Goal: Transaction & Acquisition: Purchase product/service

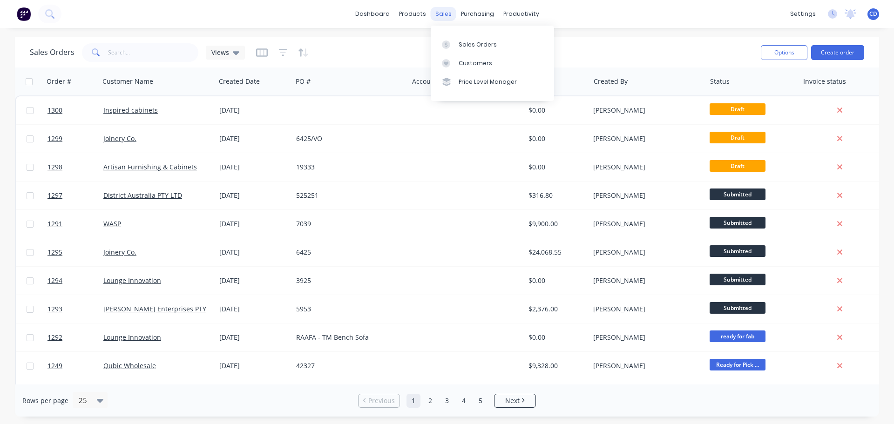
click at [443, 15] on div "sales" at bounding box center [444, 14] width 26 height 14
click at [468, 41] on div "Sales Orders" at bounding box center [478, 45] width 38 height 8
click at [132, 50] on input "text" at bounding box center [153, 52] width 91 height 19
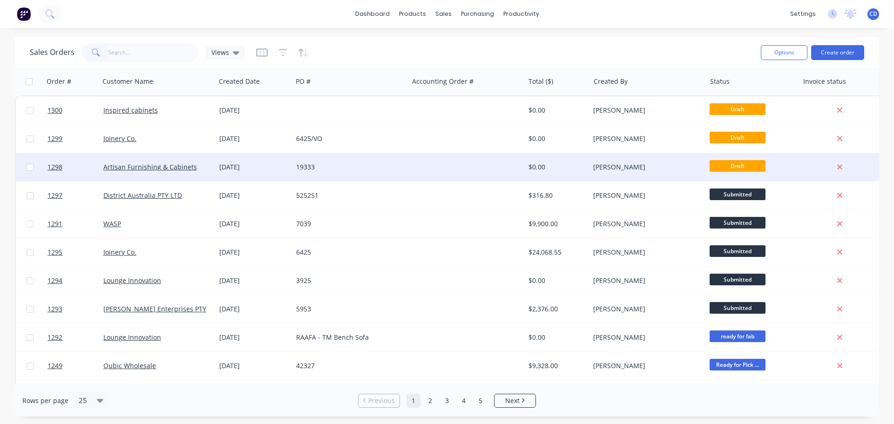
click at [225, 163] on div "[DATE]" at bounding box center [253, 167] width 69 height 9
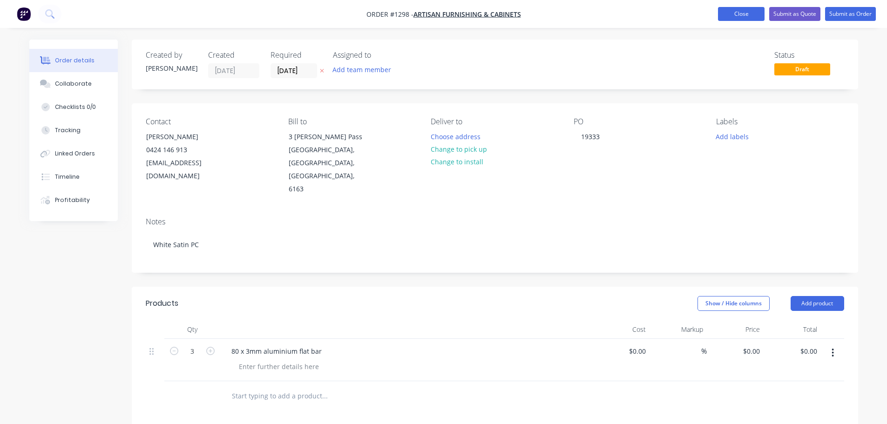
click at [736, 15] on button "Close" at bounding box center [741, 14] width 47 height 14
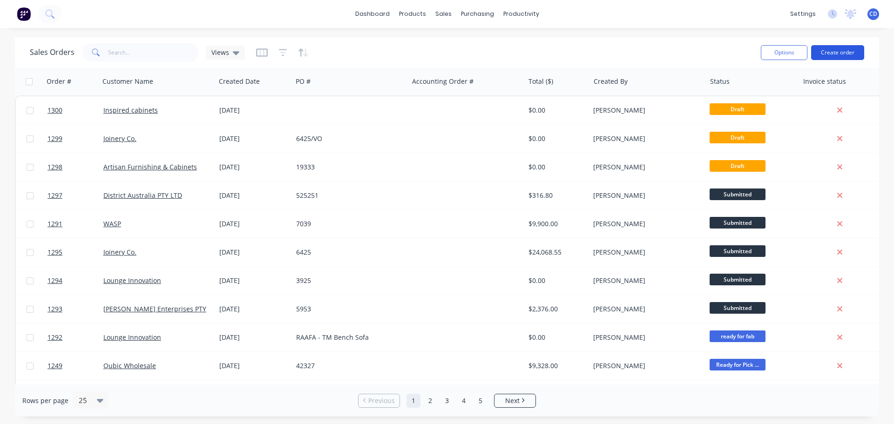
click at [824, 50] on button "Create order" at bounding box center [837, 52] width 53 height 15
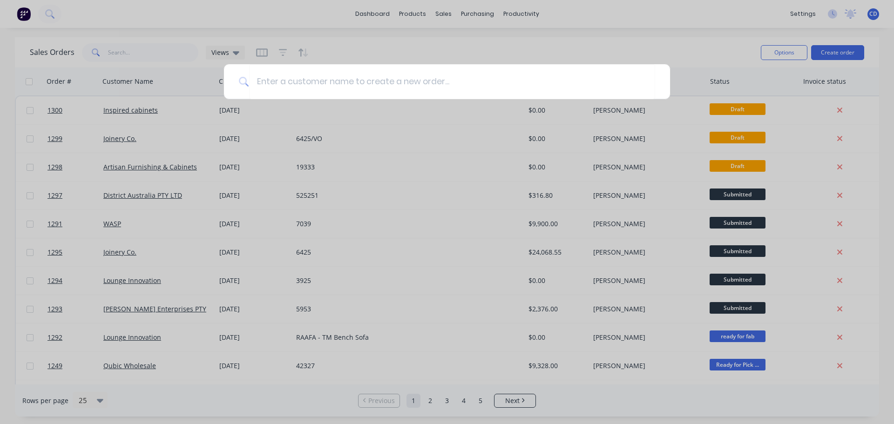
type input "m"
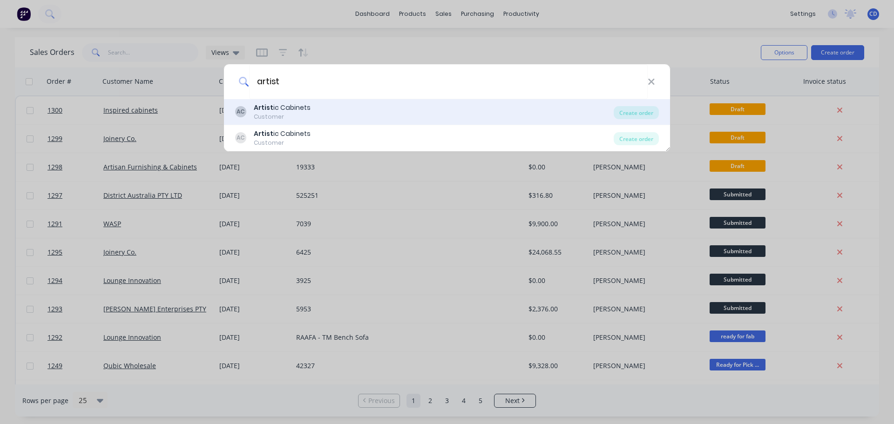
type input "artist"
click at [310, 115] on div "AC Artist ic Cabinets Customer" at bounding box center [424, 112] width 379 height 18
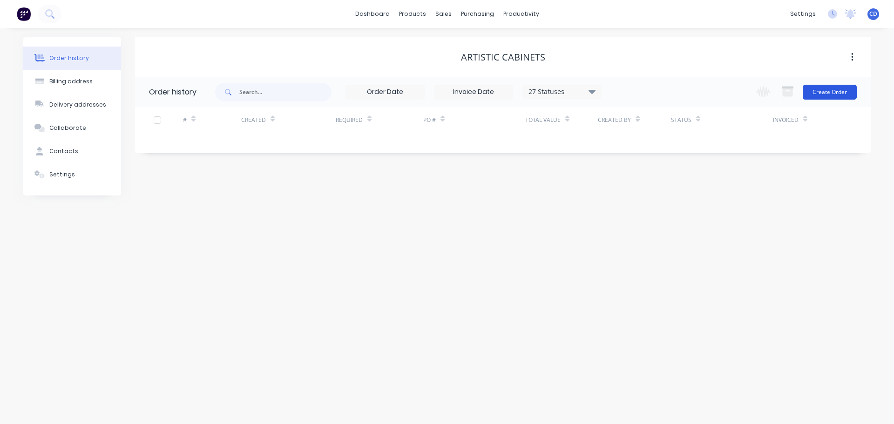
click at [835, 96] on button "Create Order" at bounding box center [830, 92] width 54 height 15
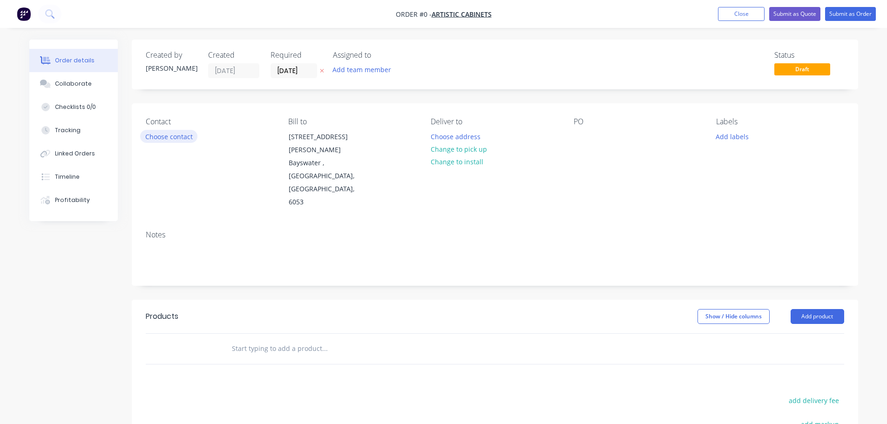
click at [162, 131] on button "Choose contact" at bounding box center [168, 136] width 57 height 13
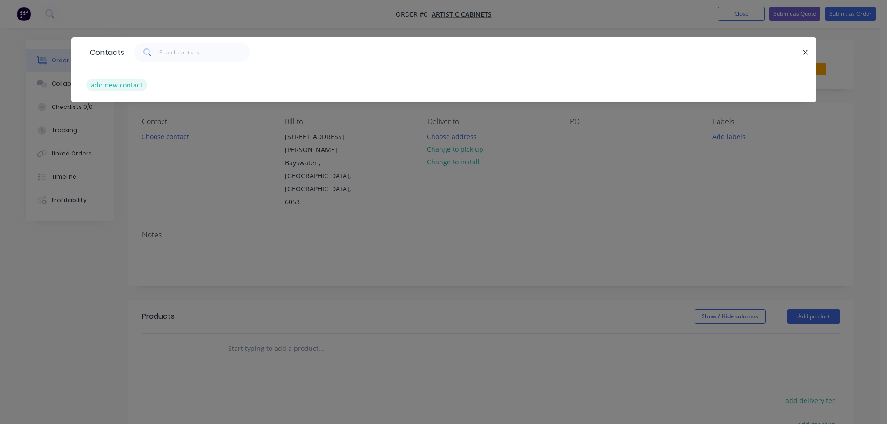
click at [133, 87] on button "add new contact" at bounding box center [116, 85] width 61 height 13
select select "AU"
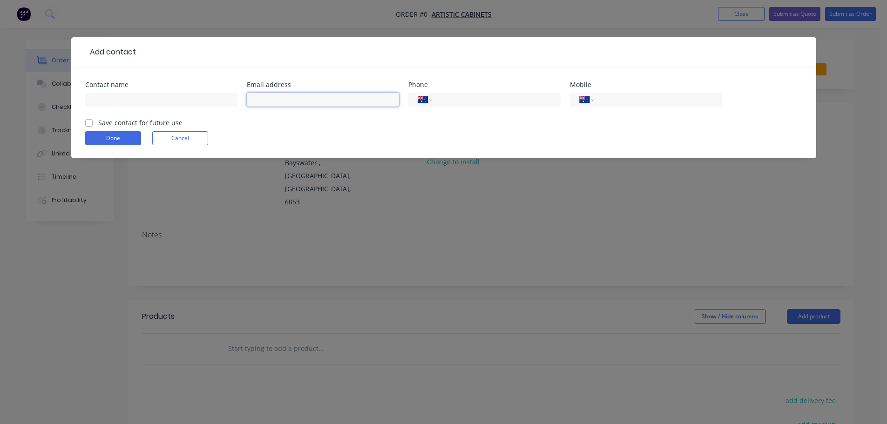
click at [298, 97] on input "text" at bounding box center [323, 100] width 152 height 14
paste input "[PERSON_NAME][EMAIL_ADDRESS][DOMAIN_NAME]"
type input "[PERSON_NAME][EMAIL_ADDRESS][DOMAIN_NAME]"
click at [160, 88] on div "Contact name" at bounding box center [161, 85] width 152 height 7
click at [156, 97] on input "text" at bounding box center [161, 100] width 152 height 14
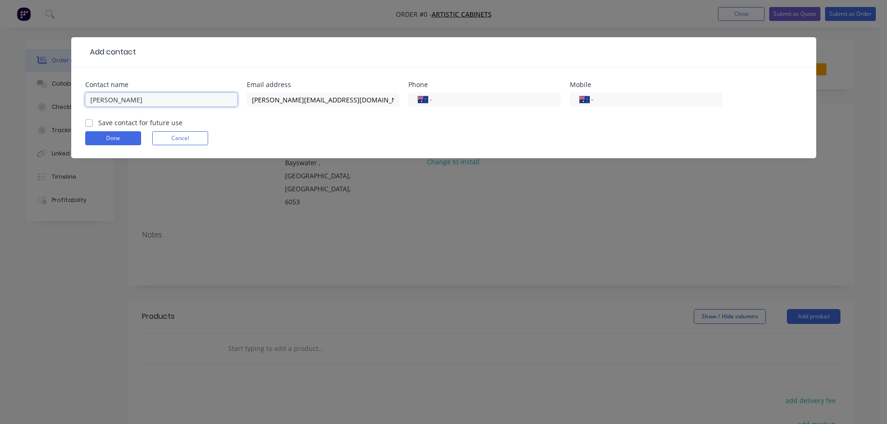
type input "[PERSON_NAME]"
click at [145, 123] on label "Save contact for future use" at bounding box center [140, 123] width 84 height 10
click at [93, 123] on input "Save contact for future use" at bounding box center [88, 122] width 7 height 9
checkbox input "true"
click at [620, 102] on input "tel" at bounding box center [656, 100] width 112 height 11
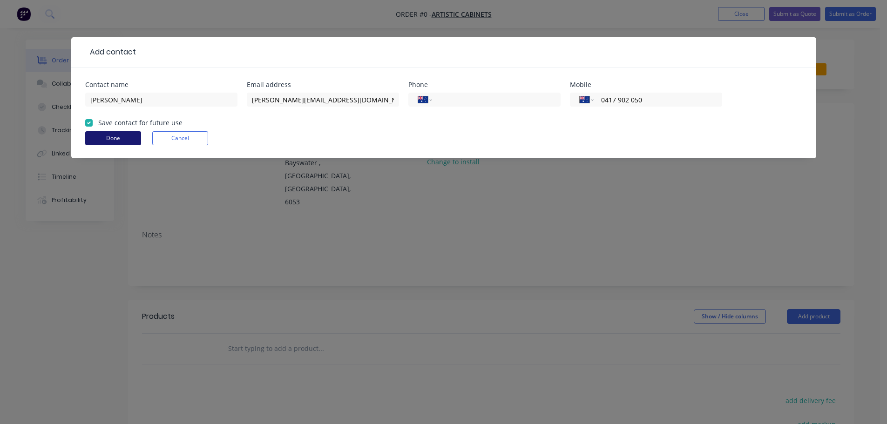
type input "0417 902 050"
click at [129, 132] on button "Done" at bounding box center [113, 138] width 56 height 14
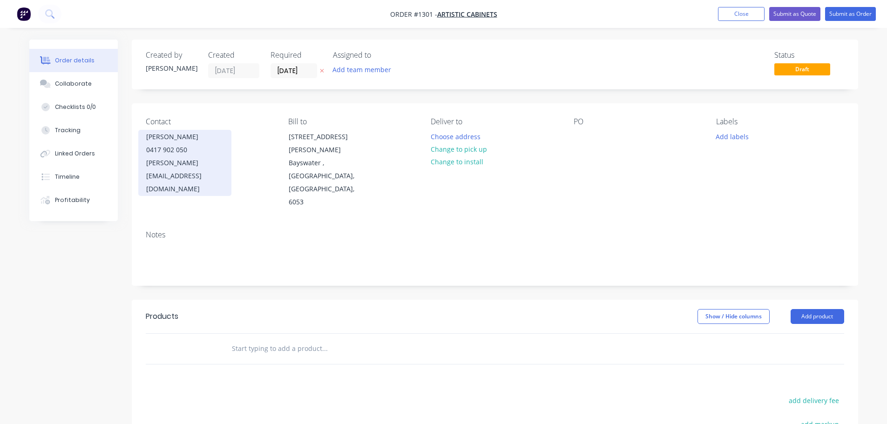
click at [143, 139] on div "[PERSON_NAME] 0417 902 050 [PERSON_NAME][EMAIL_ADDRESS][DOMAIN_NAME]" at bounding box center [184, 163] width 93 height 66
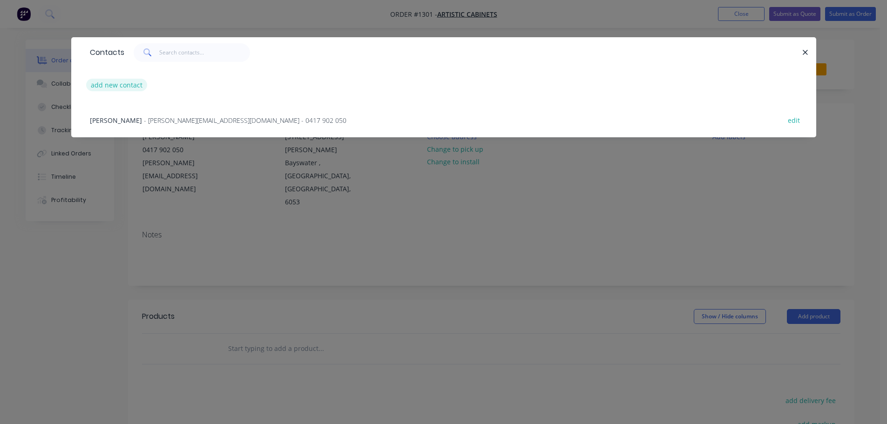
click at [111, 81] on button "add new contact" at bounding box center [116, 85] width 61 height 13
select select "AU"
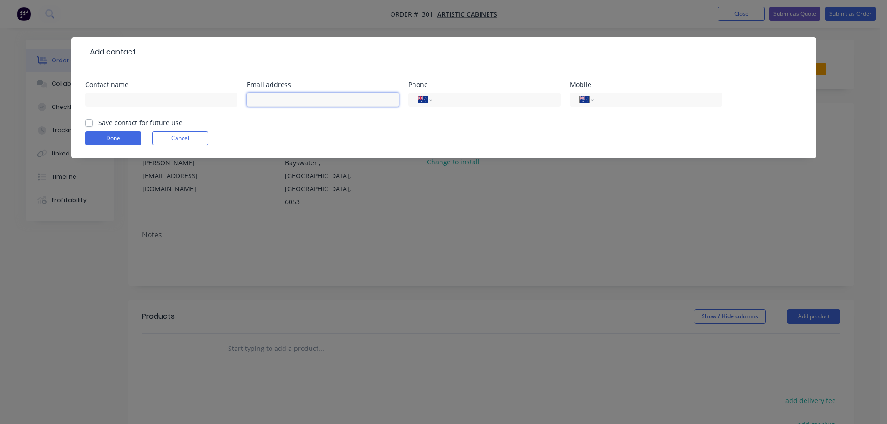
click at [329, 103] on input "text" at bounding box center [323, 100] width 152 height 14
paste input "[PERSON_NAME][EMAIL_ADDRESS][DOMAIN_NAME]"
type input "[PERSON_NAME][EMAIL_ADDRESS][DOMAIN_NAME]"
click at [191, 105] on input "text" at bounding box center [161, 100] width 152 height 14
type input "BradSadron"
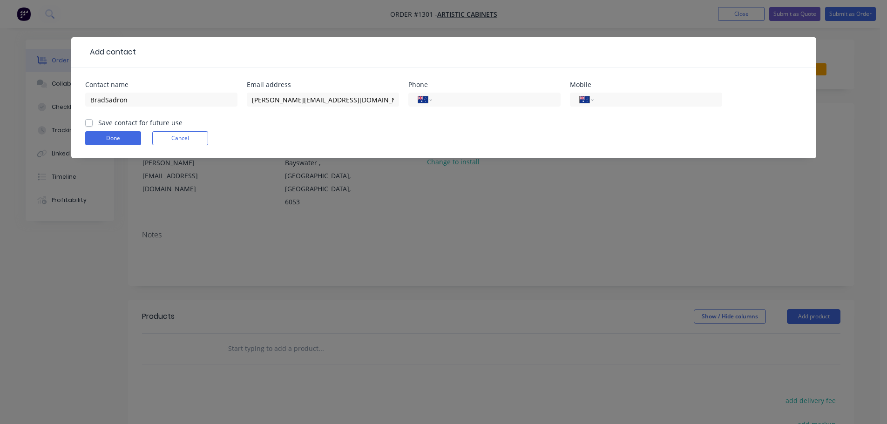
click at [163, 123] on label "Save contact for future use" at bounding box center [140, 123] width 84 height 10
click at [93, 123] on input "Save contact for future use" at bounding box center [88, 122] width 7 height 9
checkbox input "true"
click at [645, 102] on input "tel" at bounding box center [656, 100] width 112 height 11
click at [613, 104] on input "tel" at bounding box center [656, 100] width 112 height 11
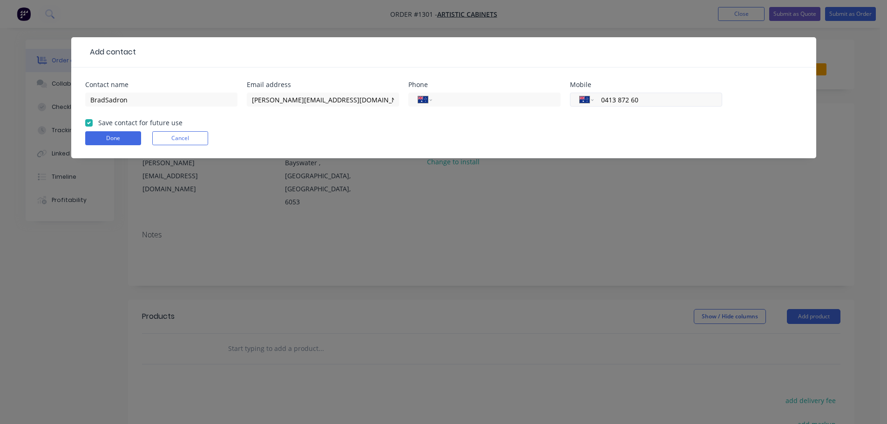
type input "0413 872 602"
click at [133, 133] on button "Done" at bounding box center [113, 138] width 56 height 14
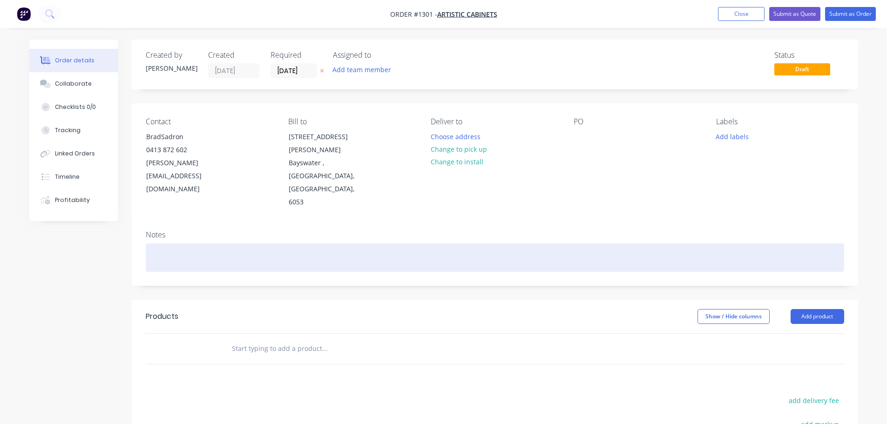
click at [166, 244] on div at bounding box center [495, 258] width 699 height 28
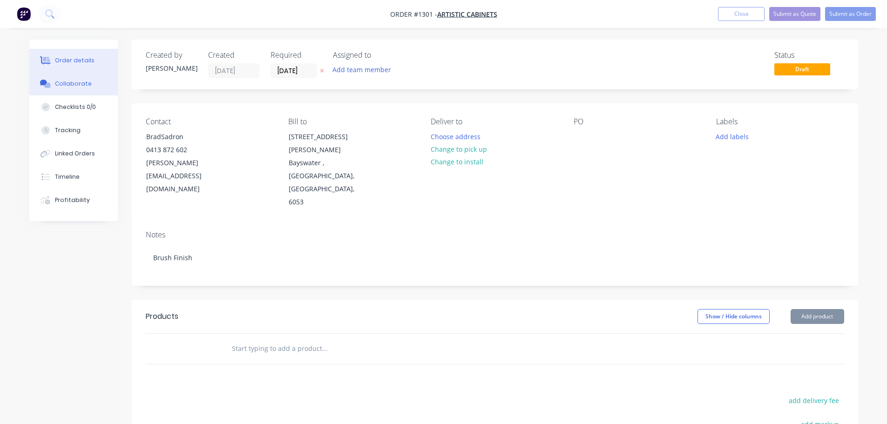
click at [93, 91] on button "Collaborate" at bounding box center [73, 83] width 89 height 23
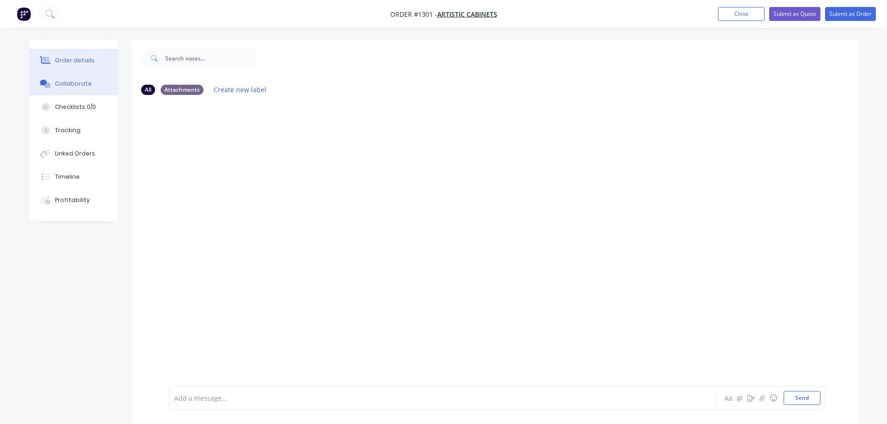
click at [103, 57] on button "Order details" at bounding box center [73, 60] width 89 height 23
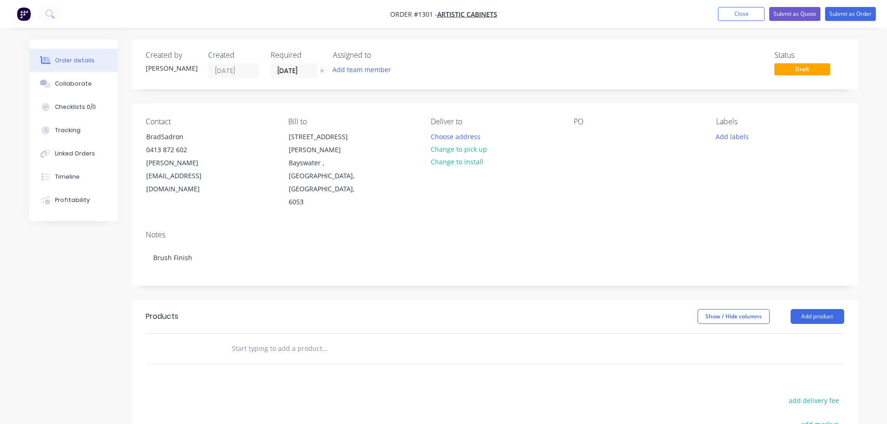
click at [586, 149] on div "PO" at bounding box center [638, 163] width 128 height 92
click at [586, 136] on div at bounding box center [581, 137] width 15 height 14
drag, startPoint x: 607, startPoint y: 136, endPoint x: 586, endPoint y: 136, distance: 21.0
click at [605, 136] on div "PO" at bounding box center [638, 163] width 128 height 92
click at [569, 136] on div "Contact BradSadron [PHONE_NUMBER] [PERSON_NAME][EMAIL_ADDRESS][DOMAIN_NAME] Bil…" at bounding box center [495, 163] width 727 height 120
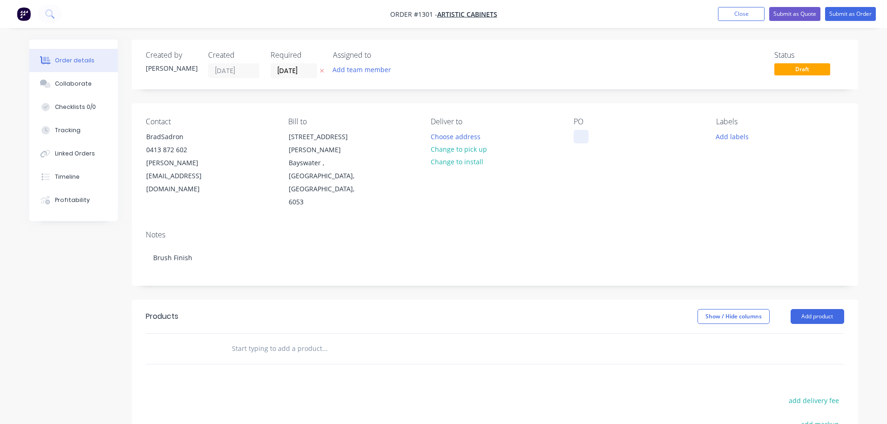
click at [583, 137] on div at bounding box center [581, 137] width 15 height 14
paste div
click at [86, 86] on div "Collaborate" at bounding box center [73, 84] width 37 height 8
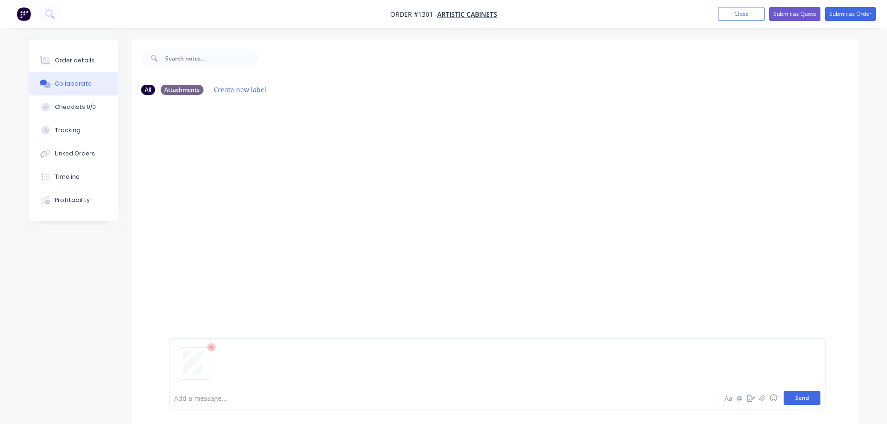
click at [798, 402] on button "Send" at bounding box center [802, 398] width 37 height 14
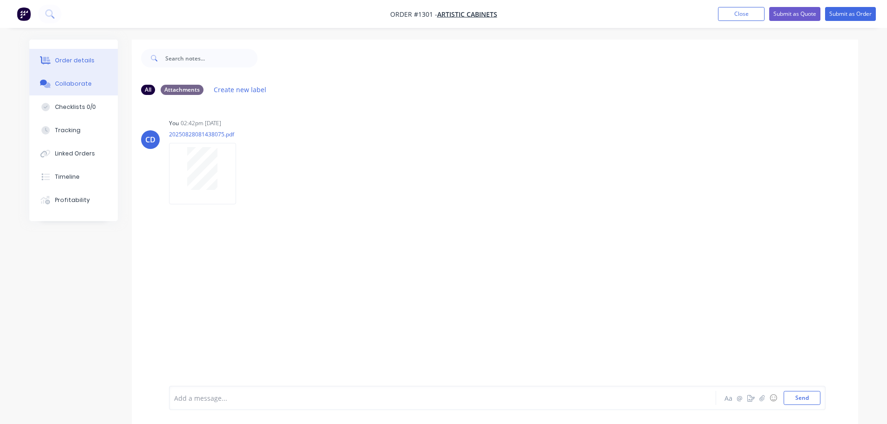
click at [79, 68] on button "Order details" at bounding box center [73, 60] width 89 height 23
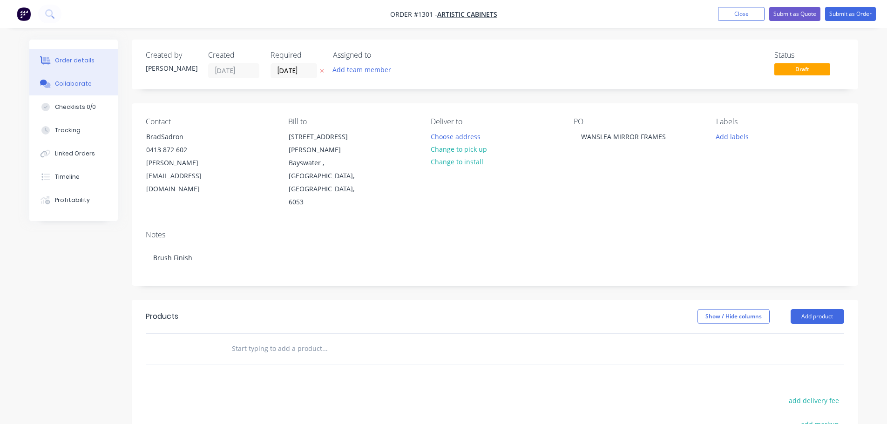
click at [78, 84] on div "Collaborate" at bounding box center [73, 84] width 37 height 8
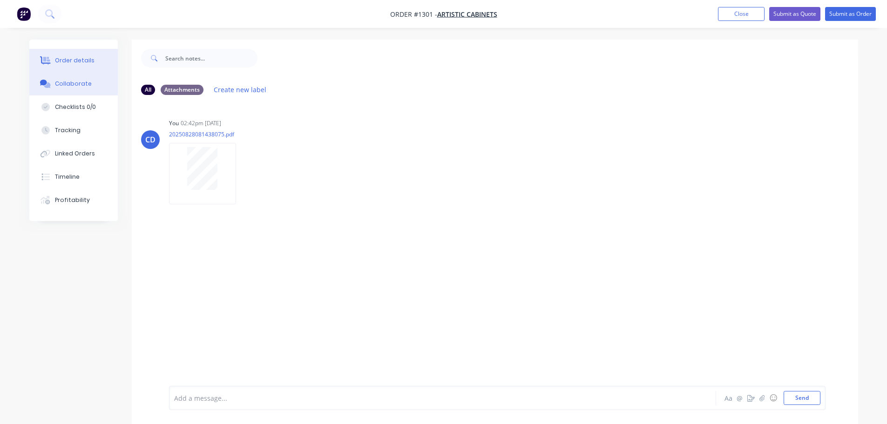
click at [75, 59] on div "Order details" at bounding box center [75, 60] width 40 height 8
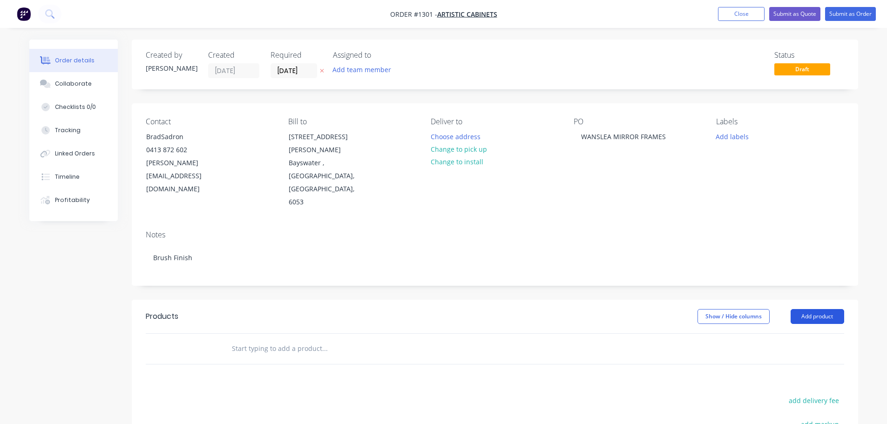
click at [822, 309] on button "Add product" at bounding box center [818, 316] width 54 height 15
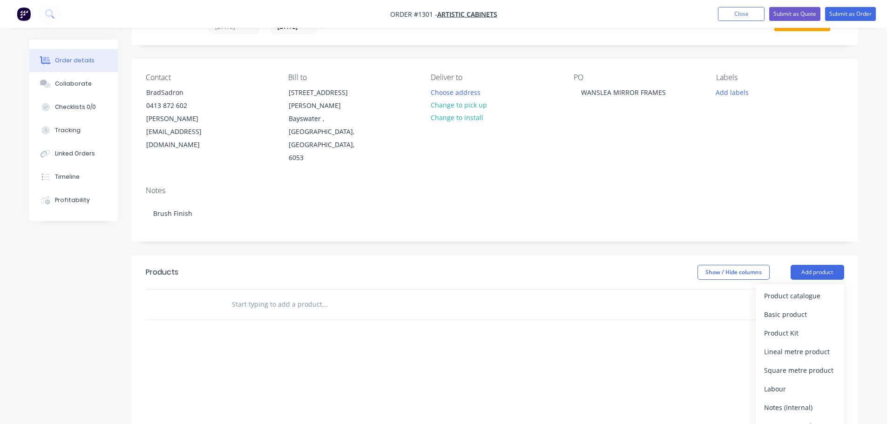
scroll to position [47, 0]
click at [778, 287] on div "Product catalogue" at bounding box center [800, 294] width 72 height 14
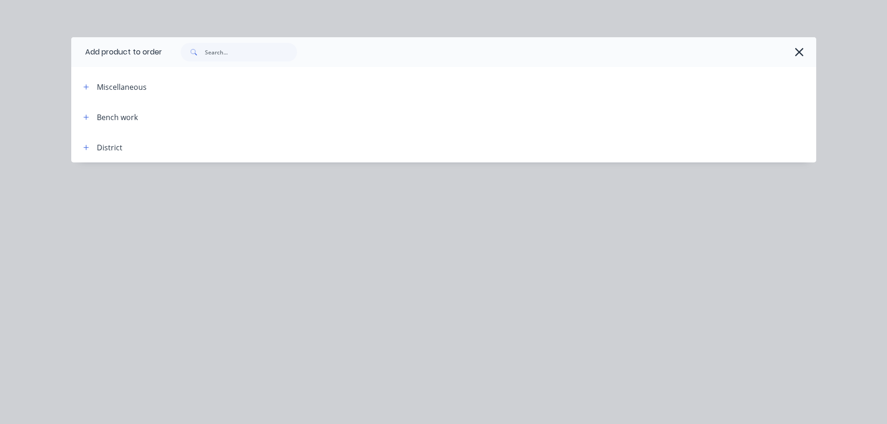
drag, startPoint x: 800, startPoint y: 53, endPoint x: 802, endPoint y: 61, distance: 7.7
click at [800, 53] on icon "button" at bounding box center [800, 52] width 8 height 8
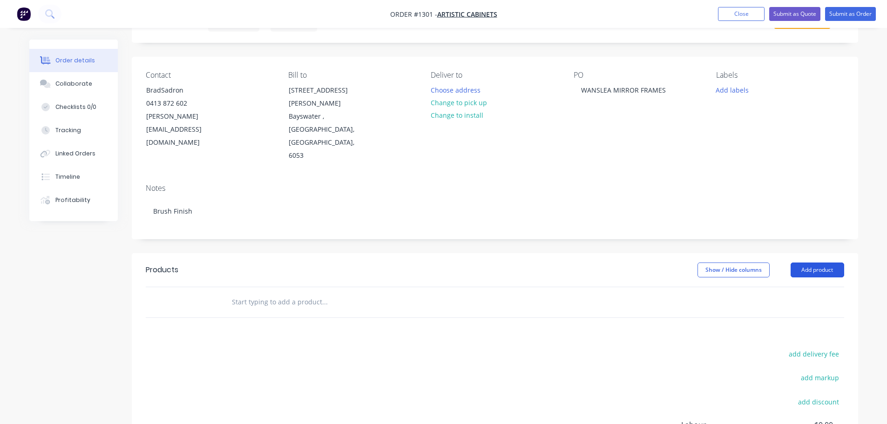
click at [803, 263] on button "Add product" at bounding box center [818, 270] width 54 height 15
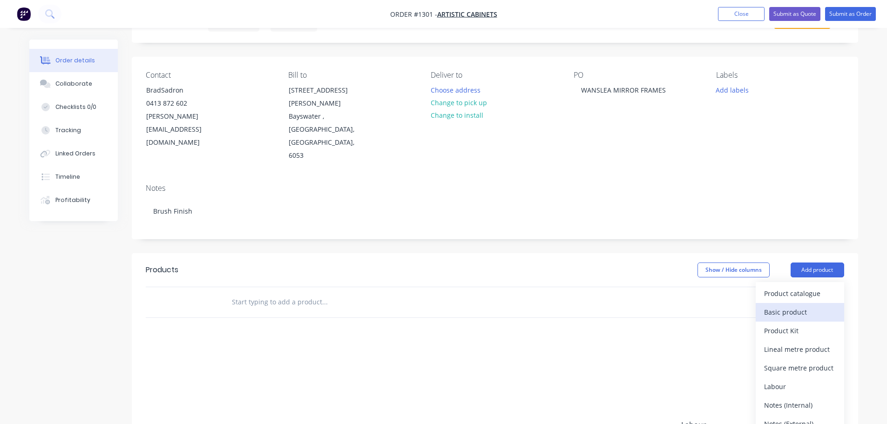
click at [797, 306] on div "Basic product" at bounding box center [800, 313] width 72 height 14
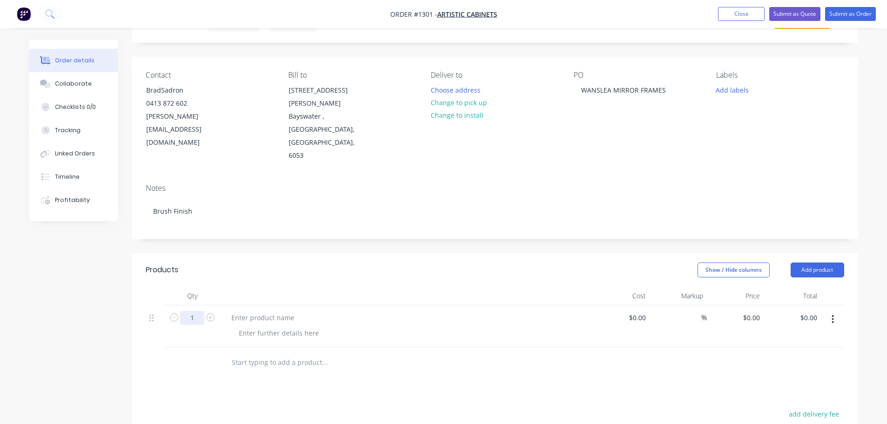
click at [202, 311] on input "1" at bounding box center [192, 318] width 24 height 14
type input "8"
click at [281, 311] on div at bounding box center [263, 318] width 78 height 14
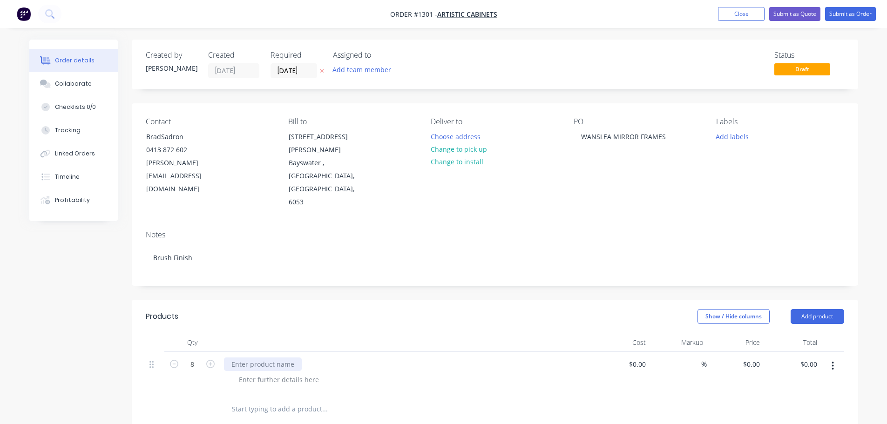
click at [244, 358] on div at bounding box center [263, 365] width 78 height 14
click at [282, 358] on div "Mirror trims - 28 x 3mm stainless" at bounding box center [283, 365] width 119 height 14
copy div "Mirror trims - 28 x 3mm stainless"
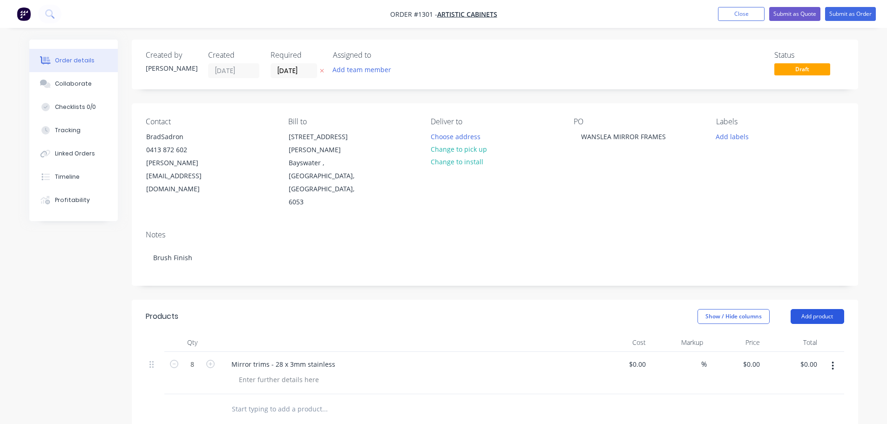
click at [826, 309] on button "Add product" at bounding box center [818, 316] width 54 height 15
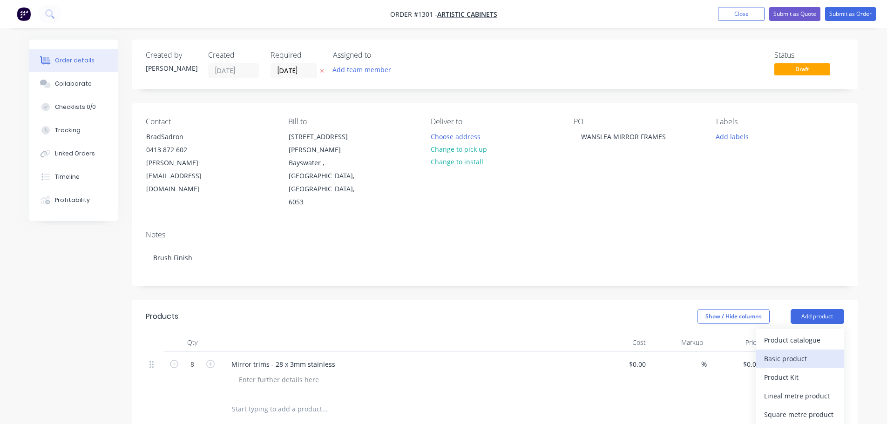
click at [793, 352] on div "Basic product" at bounding box center [800, 359] width 72 height 14
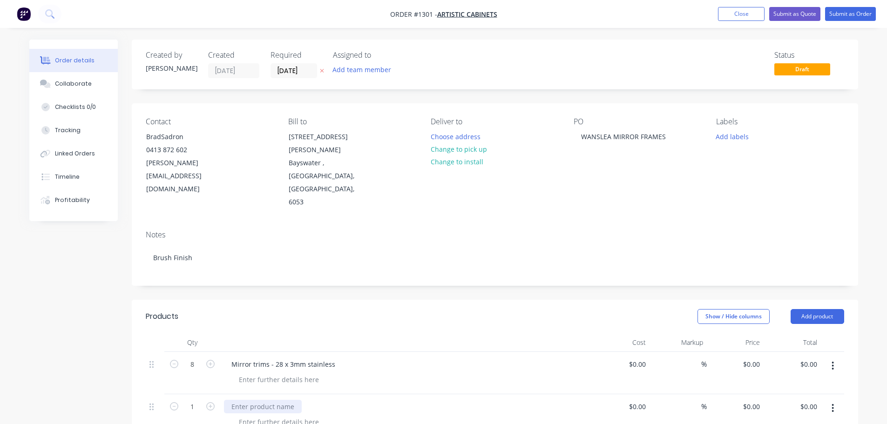
click at [252, 400] on div at bounding box center [263, 407] width 78 height 14
paste div
click at [191, 400] on input "1" at bounding box center [192, 407] width 24 height 14
type input "14"
click at [814, 309] on button "Add product" at bounding box center [818, 316] width 54 height 15
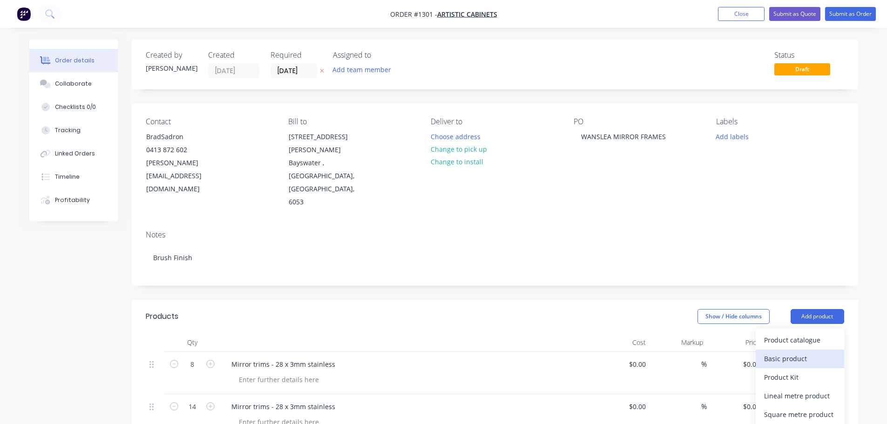
click at [792, 352] on div "Basic product" at bounding box center [800, 359] width 72 height 14
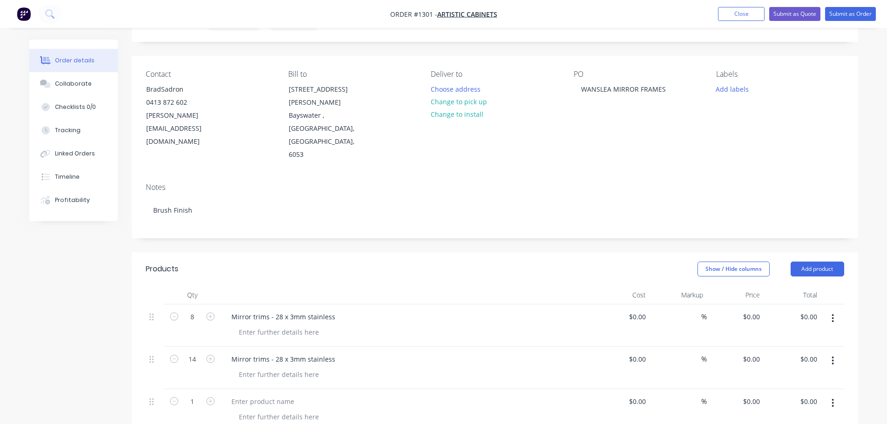
scroll to position [93, 0]
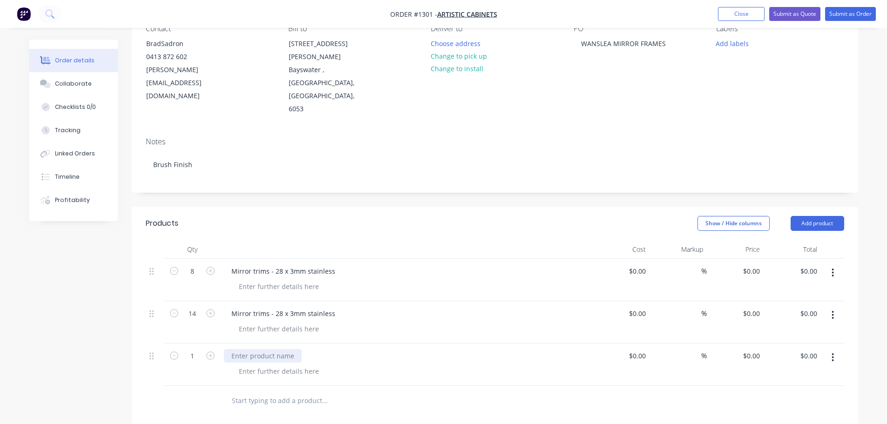
click at [266, 349] on div at bounding box center [263, 356] width 78 height 14
paste div
click at [189, 349] on input "1" at bounding box center [192, 356] width 24 height 14
type input "3"
drag, startPoint x: 276, startPoint y: 320, endPoint x: 291, endPoint y: 320, distance: 14.9
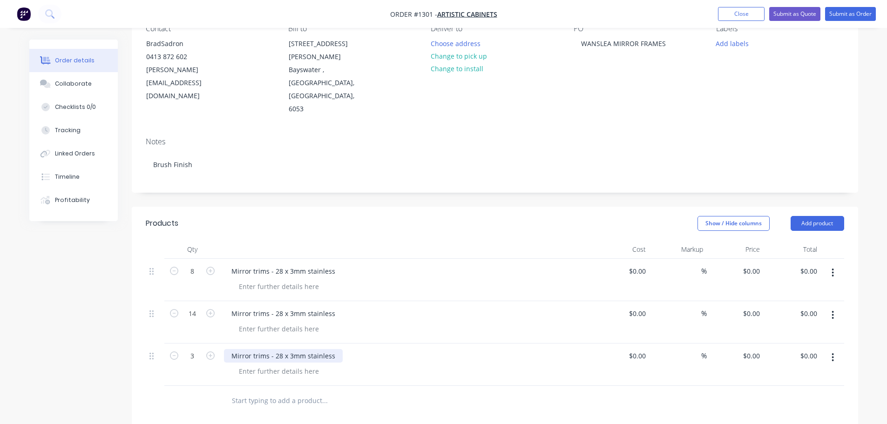
click at [276, 349] on div "Mirror trims - 28 x 3mm stainless" at bounding box center [283, 356] width 119 height 14
click at [807, 216] on button "Add product" at bounding box center [818, 223] width 54 height 15
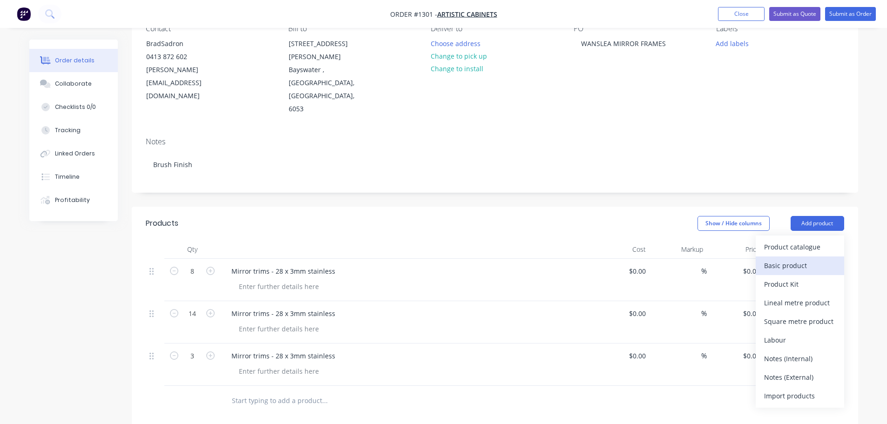
click at [792, 259] on div "Basic product" at bounding box center [800, 266] width 72 height 14
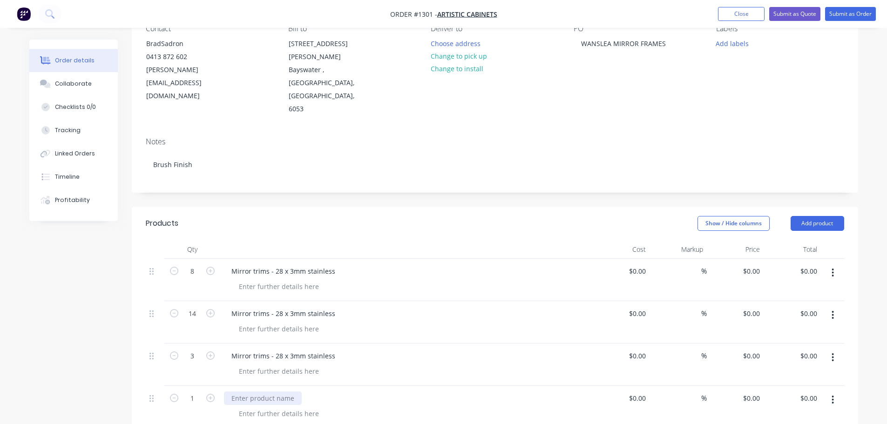
click at [254, 392] on div at bounding box center [263, 399] width 78 height 14
paste div
click at [286, 280] on div at bounding box center [279, 287] width 95 height 14
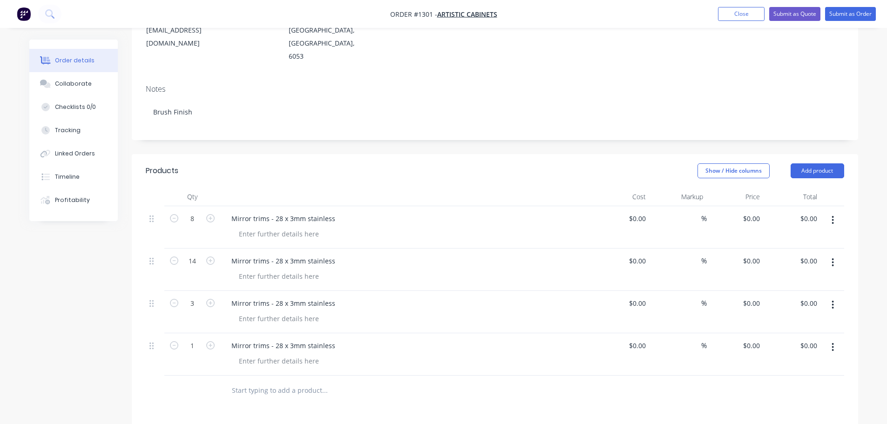
scroll to position [140, 0]
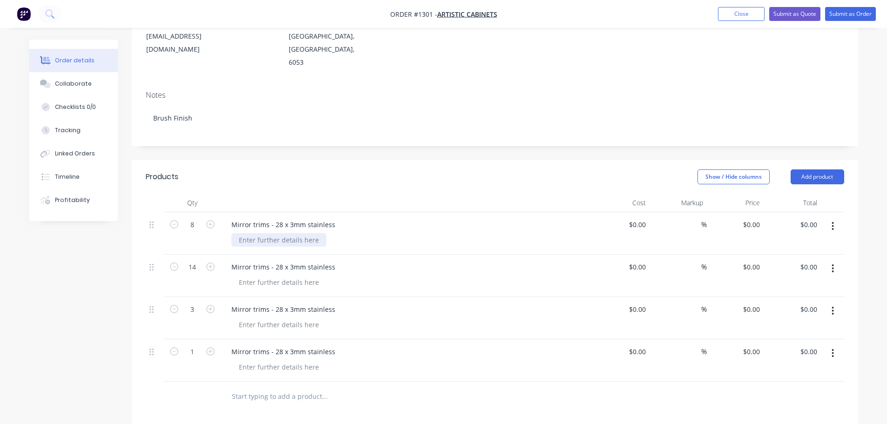
click at [275, 233] on div at bounding box center [279, 240] width 95 height 14
click at [298, 276] on div at bounding box center [279, 283] width 95 height 14
click at [266, 318] on div at bounding box center [279, 325] width 95 height 14
click at [257, 361] on div at bounding box center [279, 368] width 95 height 14
click at [317, 233] on div "1000 x 700 mm" at bounding box center [411, 240] width 358 height 14
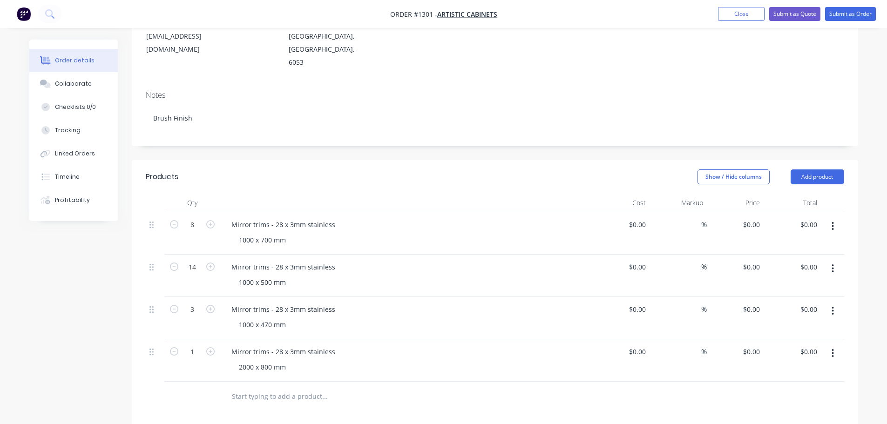
click at [295, 233] on div "1000 x 700 mm" at bounding box center [411, 240] width 358 height 14
click at [289, 233] on div "1000 x 700 mm" at bounding box center [263, 240] width 62 height 14
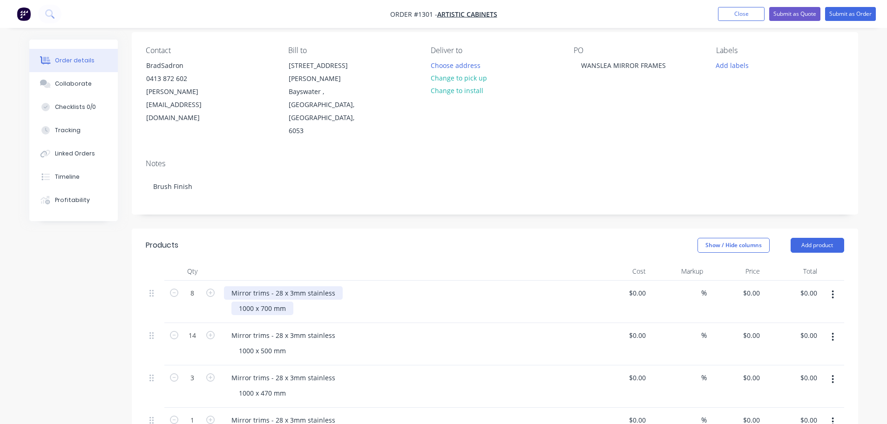
scroll to position [0, 0]
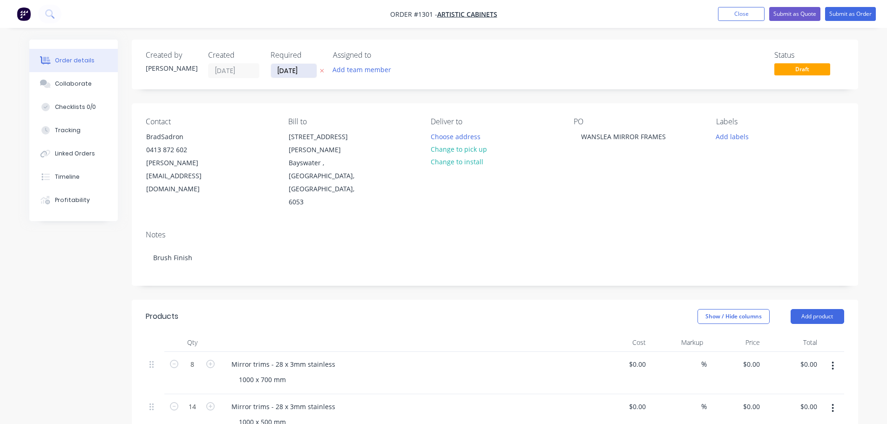
click at [289, 70] on input "[DATE]" at bounding box center [294, 71] width 46 height 14
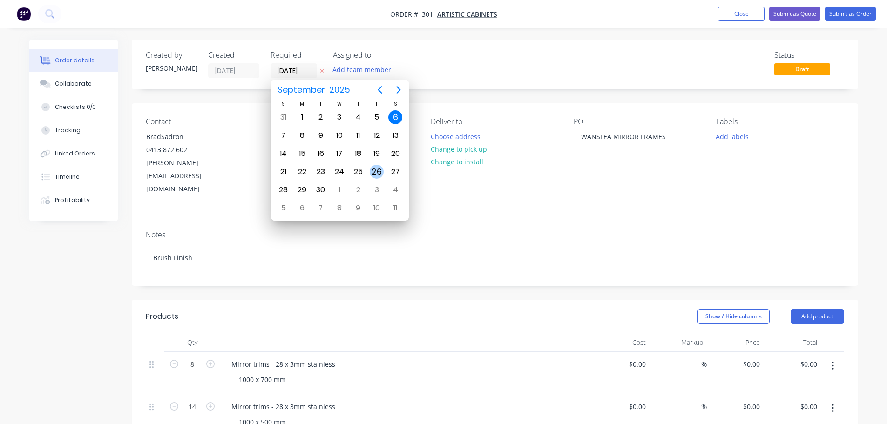
click at [379, 171] on div "26" at bounding box center [377, 172] width 14 height 14
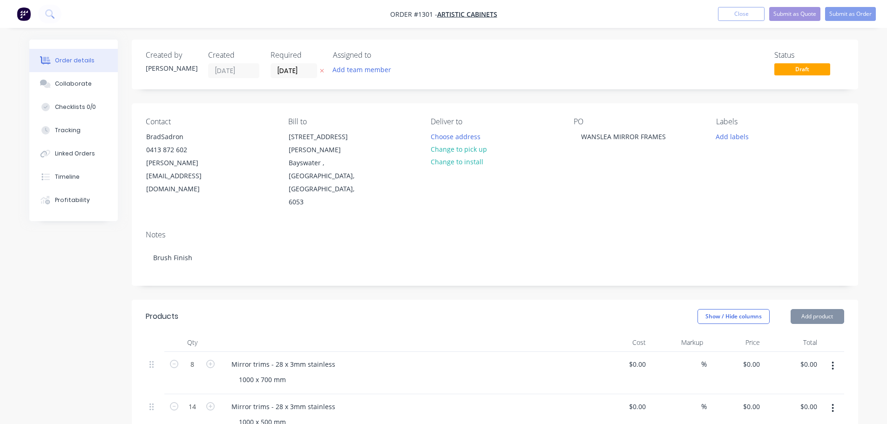
type input "[DATE]"
click at [862, 14] on button "Submit as Order" at bounding box center [850, 14] width 51 height 14
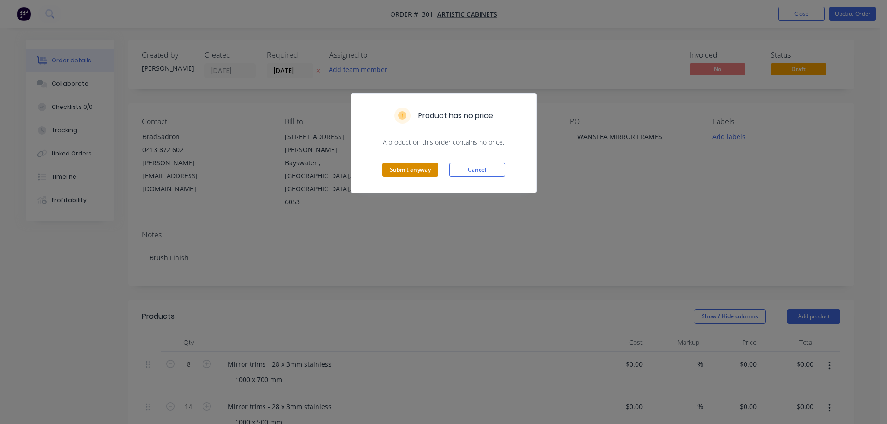
click at [434, 168] on button "Submit anyway" at bounding box center [410, 170] width 56 height 14
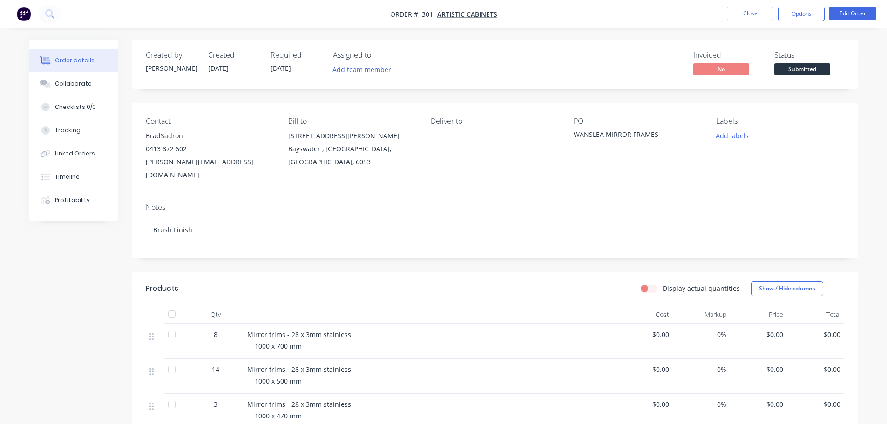
drag, startPoint x: 806, startPoint y: 15, endPoint x: 807, endPoint y: 24, distance: 9.0
click at [806, 15] on button "Options" at bounding box center [801, 14] width 47 height 15
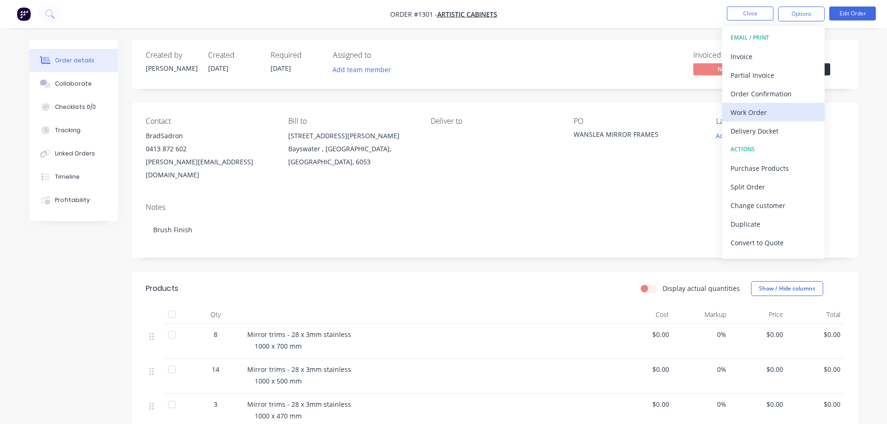
click at [769, 112] on div "Work Order" at bounding box center [774, 113] width 86 height 14
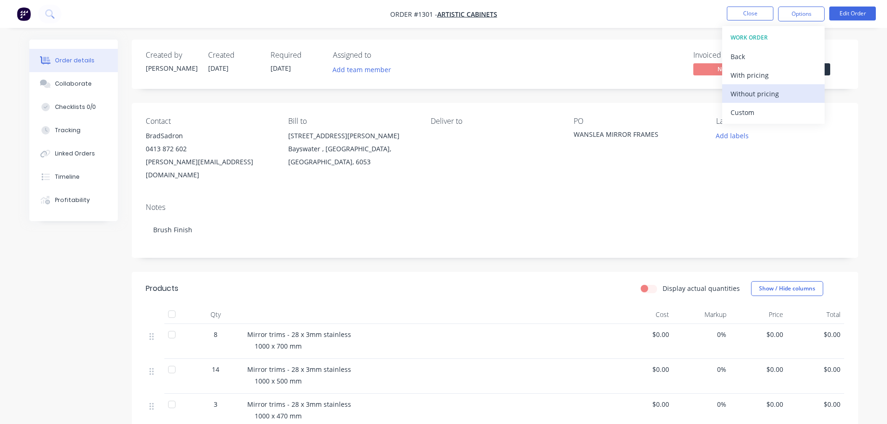
click at [762, 93] on div "Without pricing" at bounding box center [774, 94] width 86 height 14
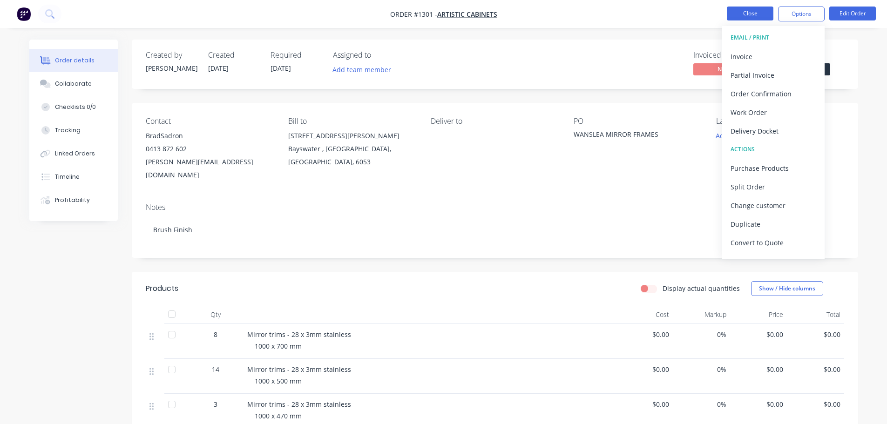
click at [759, 17] on button "Close" at bounding box center [750, 14] width 47 height 14
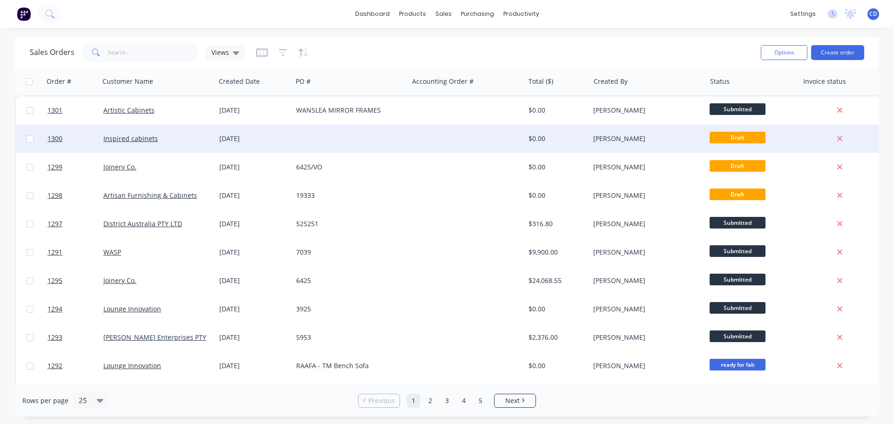
click at [298, 137] on div at bounding box center [351, 139] width 116 height 28
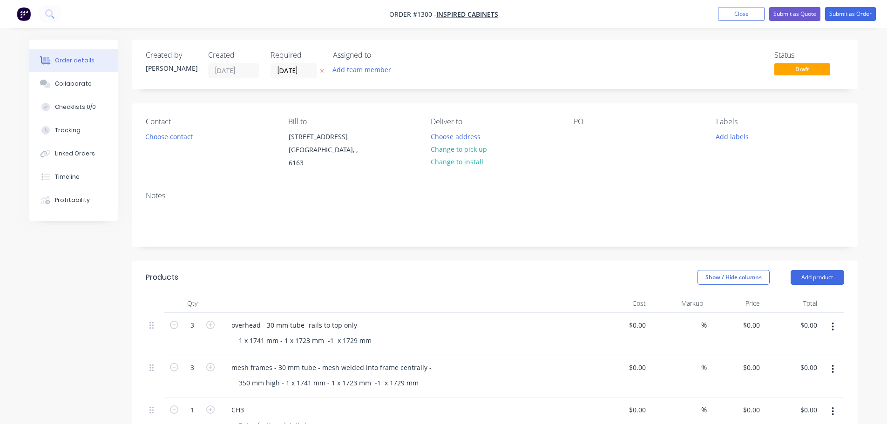
drag, startPoint x: 570, startPoint y: 140, endPoint x: 579, endPoint y: 140, distance: 8.9
click at [571, 140] on div "Contact Choose contact [PERSON_NAME] to [STREET_ADDRESS] Deliver to Choose addr…" at bounding box center [495, 143] width 727 height 81
click at [579, 140] on div at bounding box center [581, 137] width 15 height 14
click at [598, 132] on div "KFC" at bounding box center [587, 137] width 27 height 14
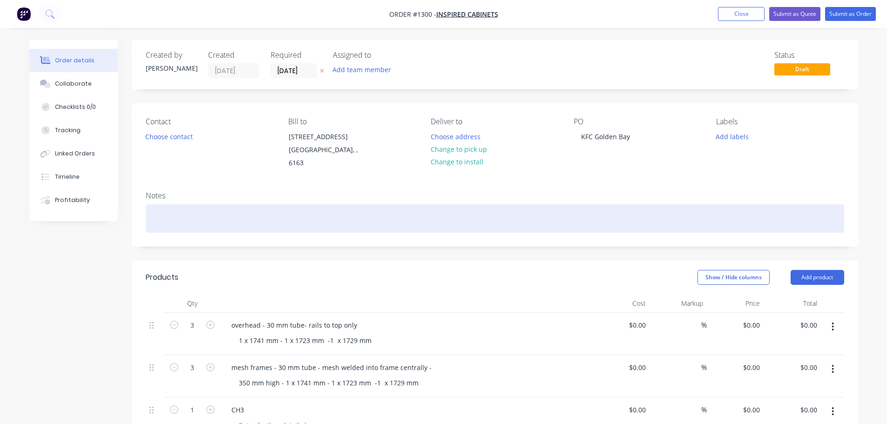
click at [190, 211] on div at bounding box center [495, 219] width 699 height 28
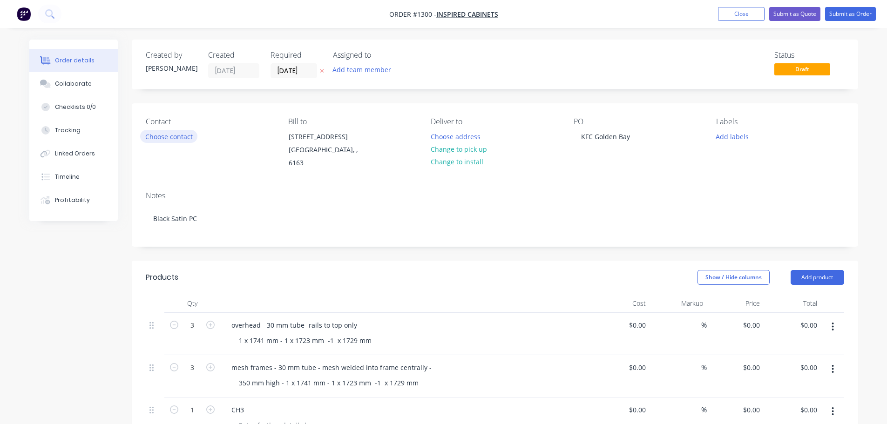
click at [163, 137] on button "Choose contact" at bounding box center [168, 136] width 57 height 13
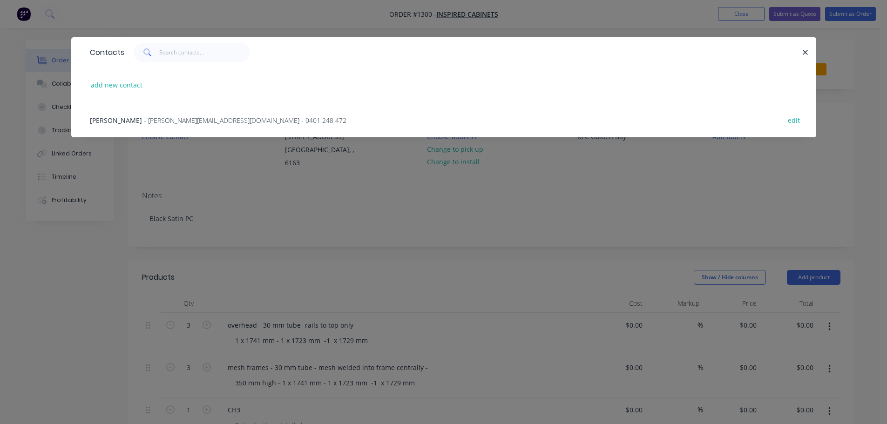
click at [159, 125] on div "[PERSON_NAME] - [PERSON_NAME][EMAIL_ADDRESS][DOMAIN_NAME] - 0401 248 472" at bounding box center [218, 121] width 257 height 10
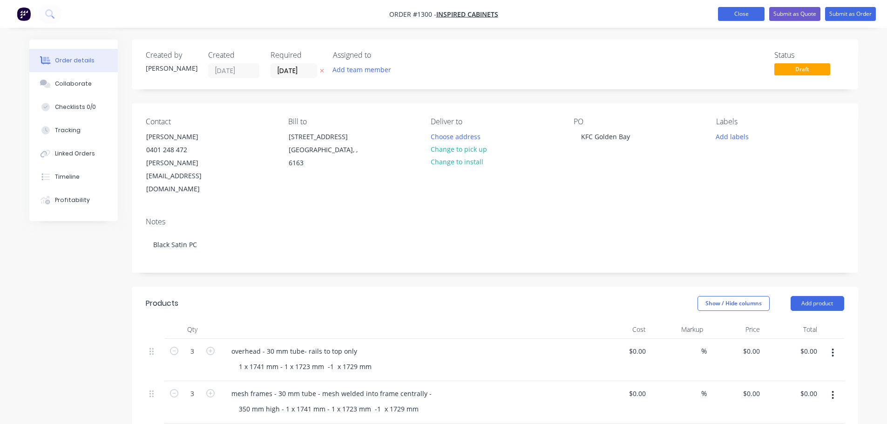
click at [742, 14] on button "Close" at bounding box center [741, 14] width 47 height 14
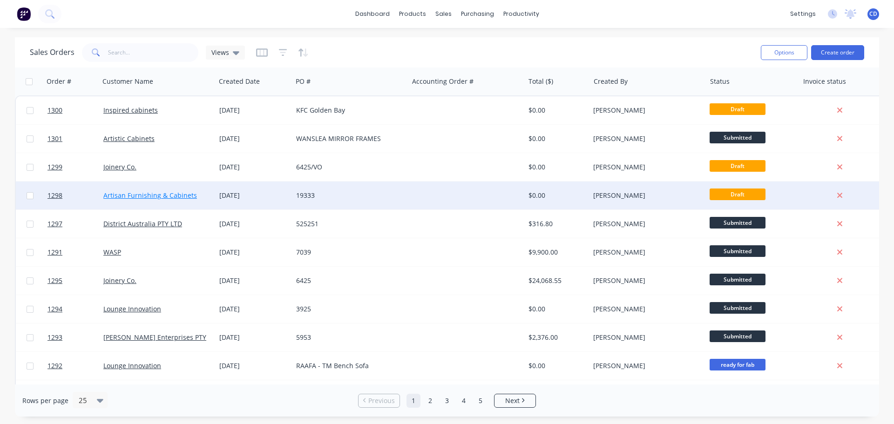
click at [157, 198] on link "Artisan Furnishing & Cabinets" at bounding box center [150, 195] width 94 height 9
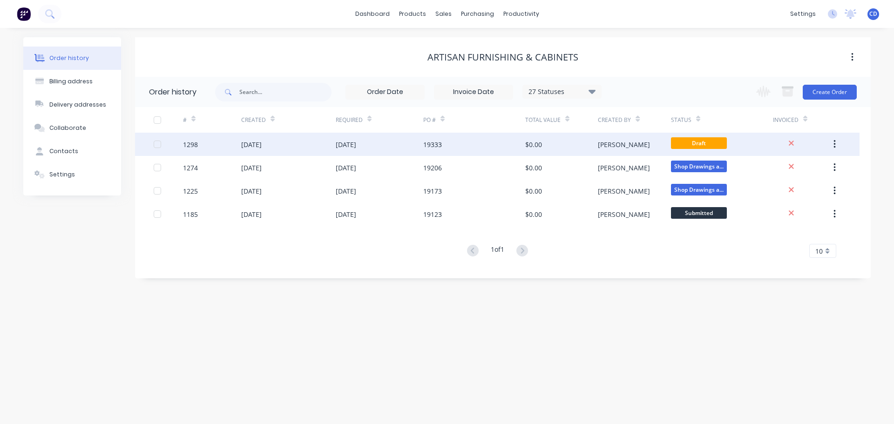
click at [559, 150] on div "$0.00" at bounding box center [561, 144] width 73 height 23
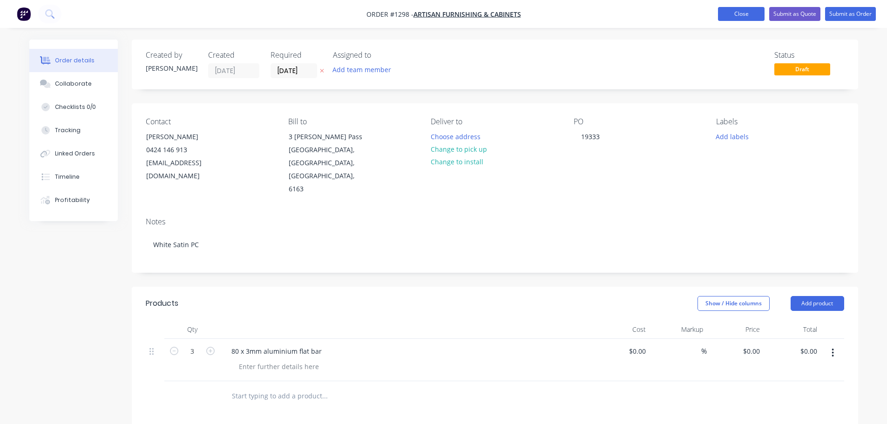
click at [744, 14] on button "Close" at bounding box center [741, 14] width 47 height 14
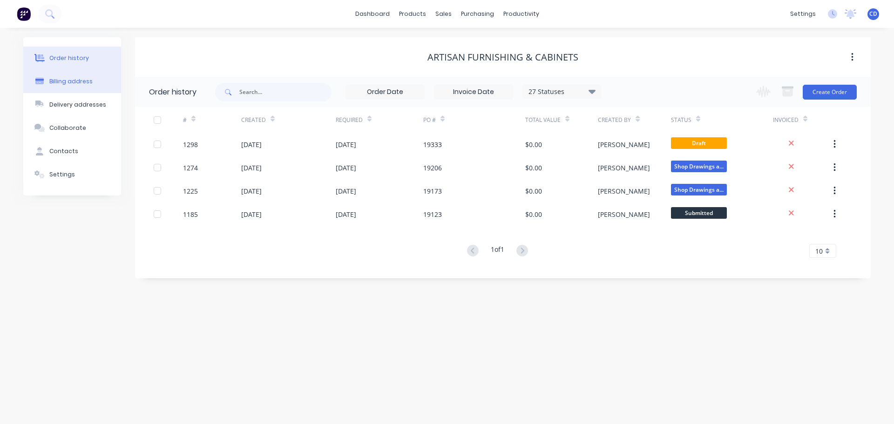
click at [95, 82] on button "Billing address" at bounding box center [72, 81] width 98 height 23
select select "AU"
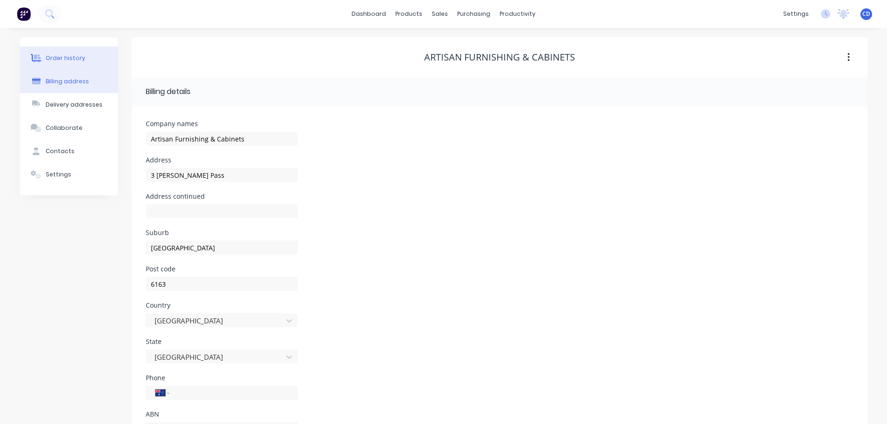
click at [86, 64] on button "Order history" at bounding box center [69, 58] width 98 height 23
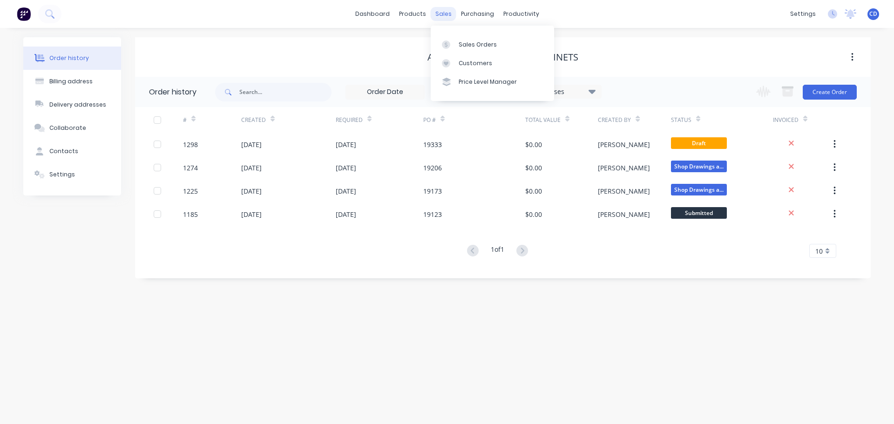
click at [437, 12] on div "sales" at bounding box center [444, 14] width 26 height 14
click at [470, 45] on div "Sales Orders" at bounding box center [478, 45] width 38 height 8
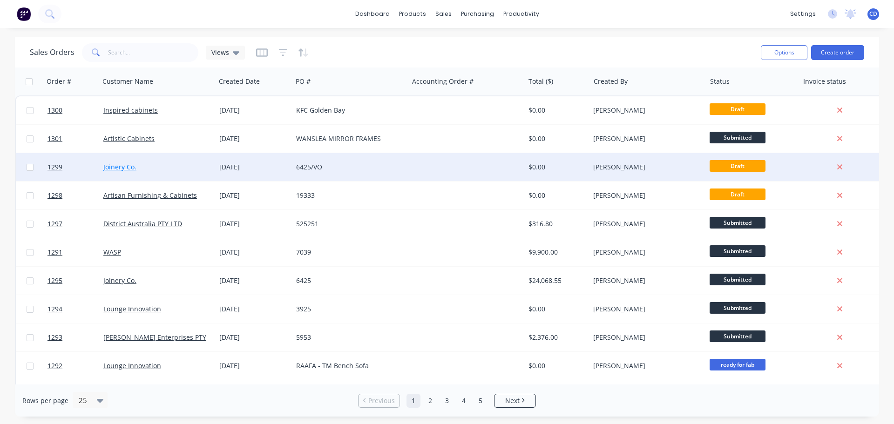
click at [133, 164] on link "Joinery Co." at bounding box center [119, 167] width 33 height 9
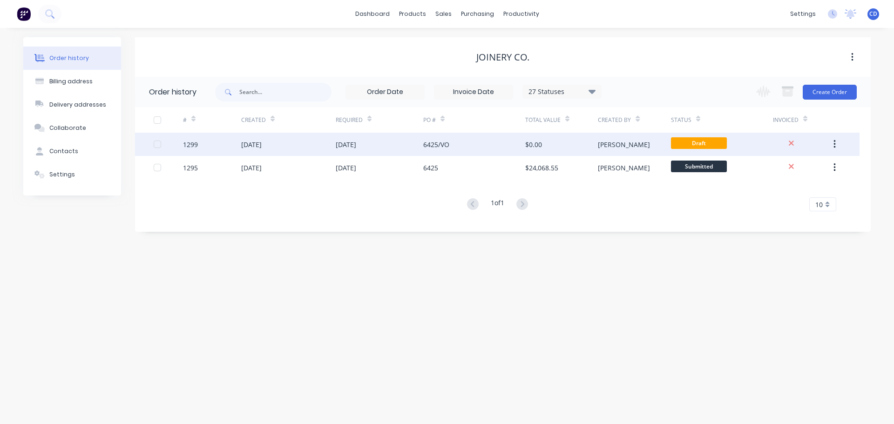
click at [351, 135] on div "[DATE]" at bounding box center [380, 144] width 88 height 23
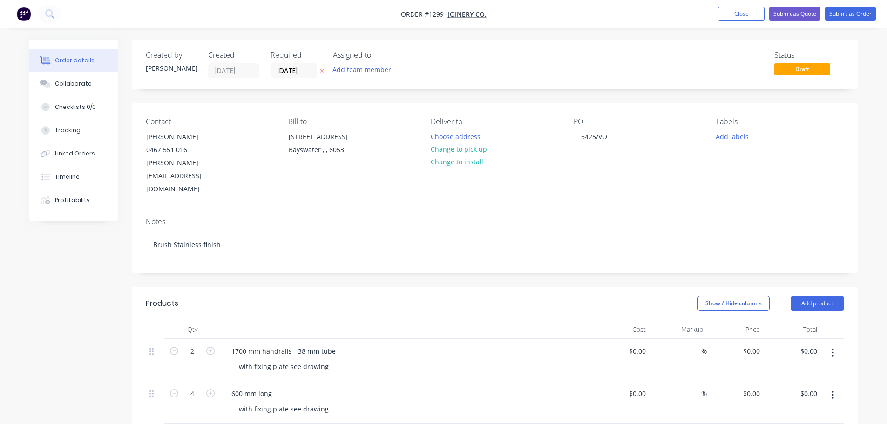
click at [737, 6] on nav "Order #1299 - Joinery Co. Add product Close Submit as Quote Submit as Order" at bounding box center [443, 14] width 887 height 28
click at [736, 12] on button "Close" at bounding box center [741, 14] width 47 height 14
